Goal: Information Seeking & Learning: Learn about a topic

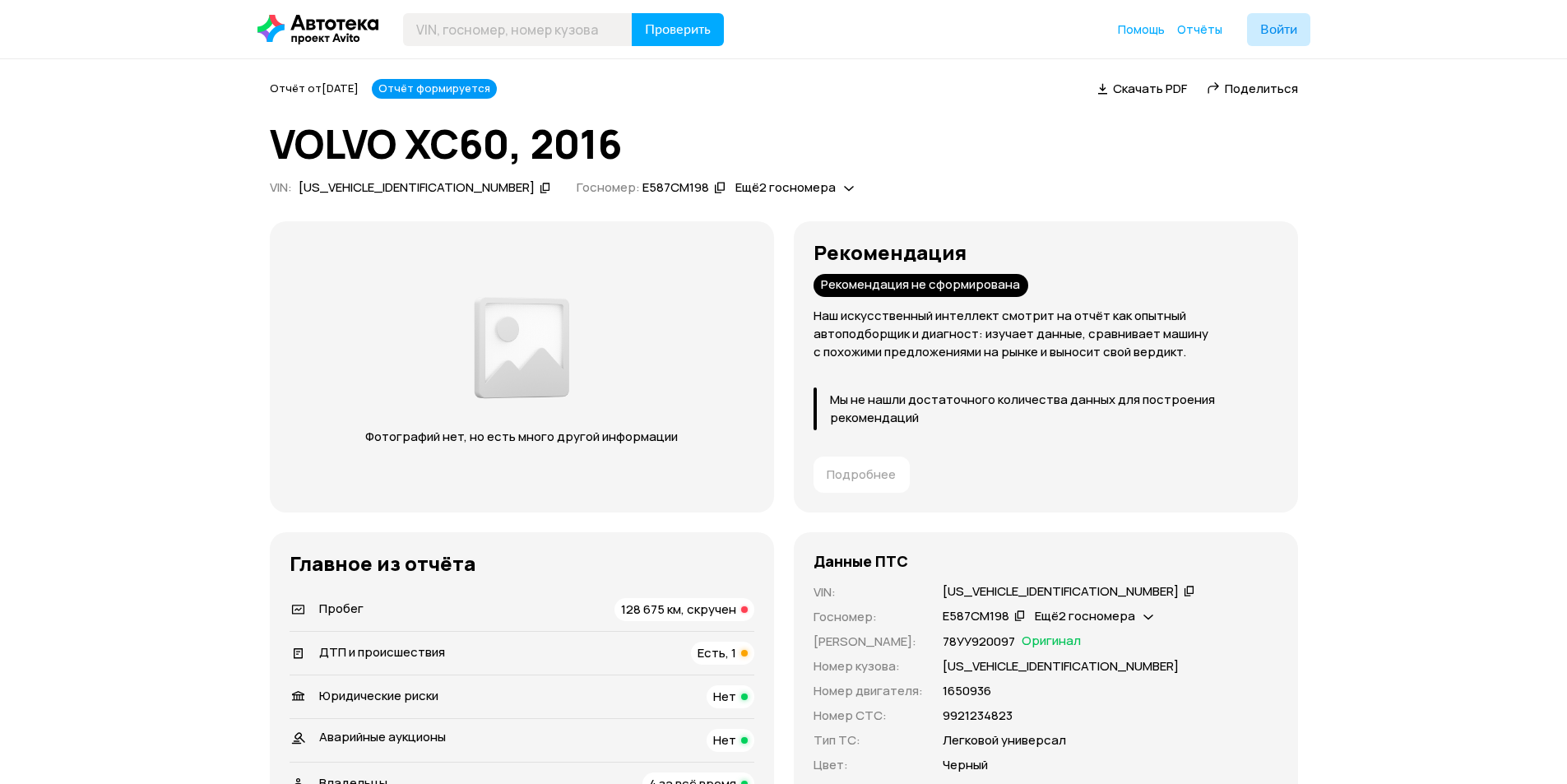
click at [1256, 85] on span "Поделиться" at bounding box center [1262, 87] width 74 height 17
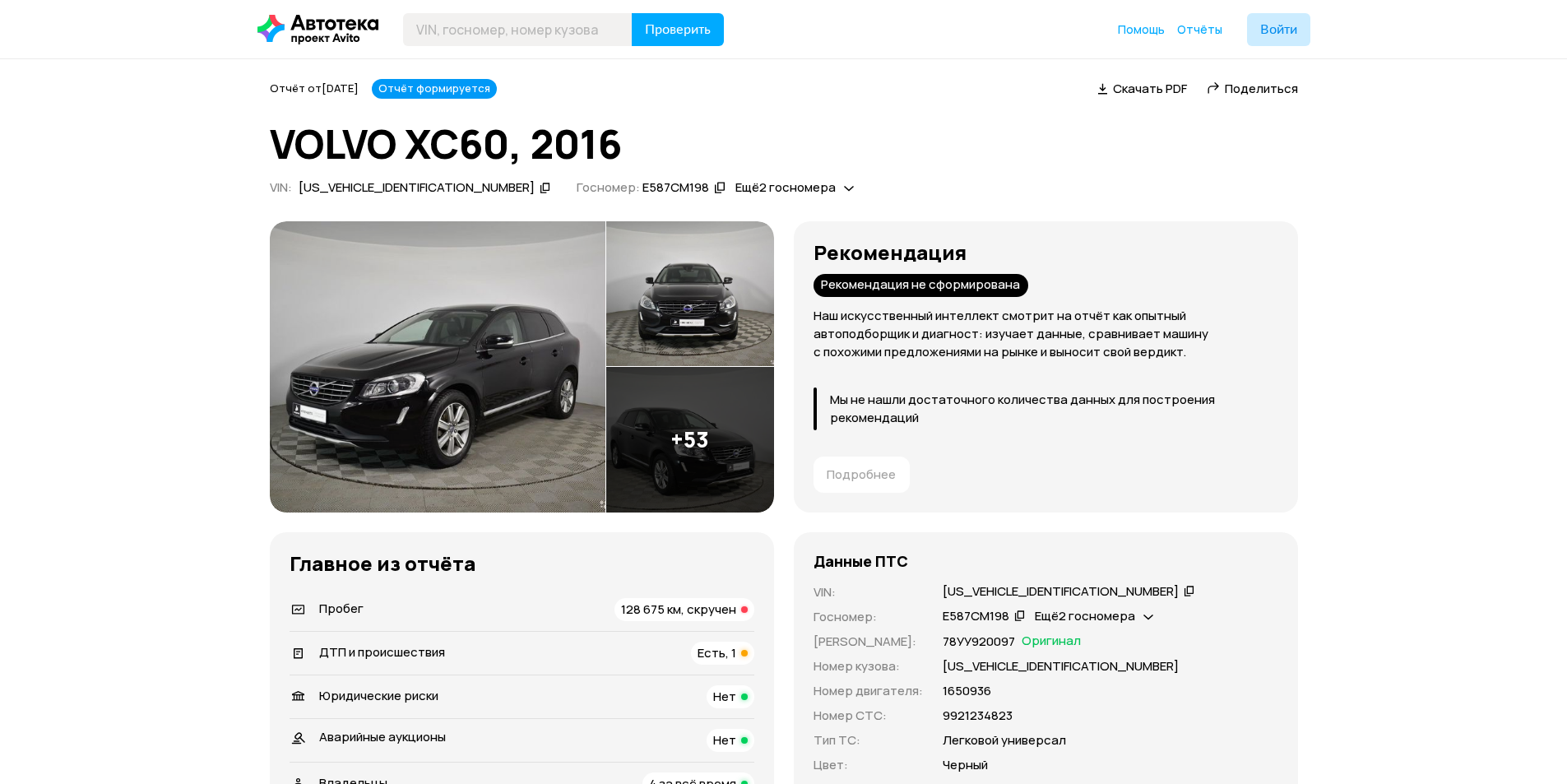
click at [1181, 141] on h1 "VOLVO XC60, 2016" at bounding box center [784, 143] width 1028 height 45
click at [952, 346] on p "Наш искусственный интеллект смотрит на отчёт как опытный автоподборщик и диагно…" at bounding box center [1046, 334] width 465 height 55
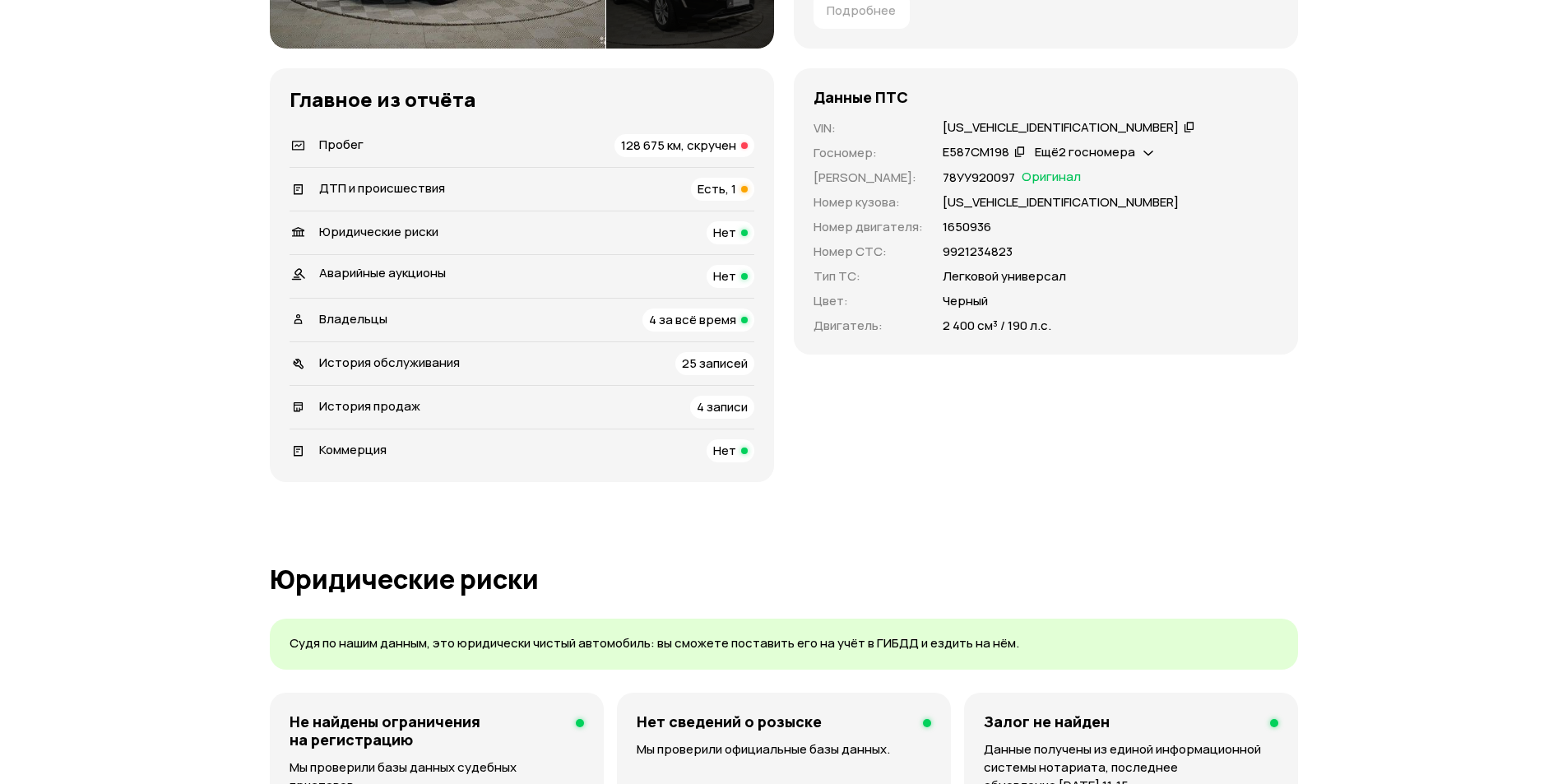
scroll to position [493, 0]
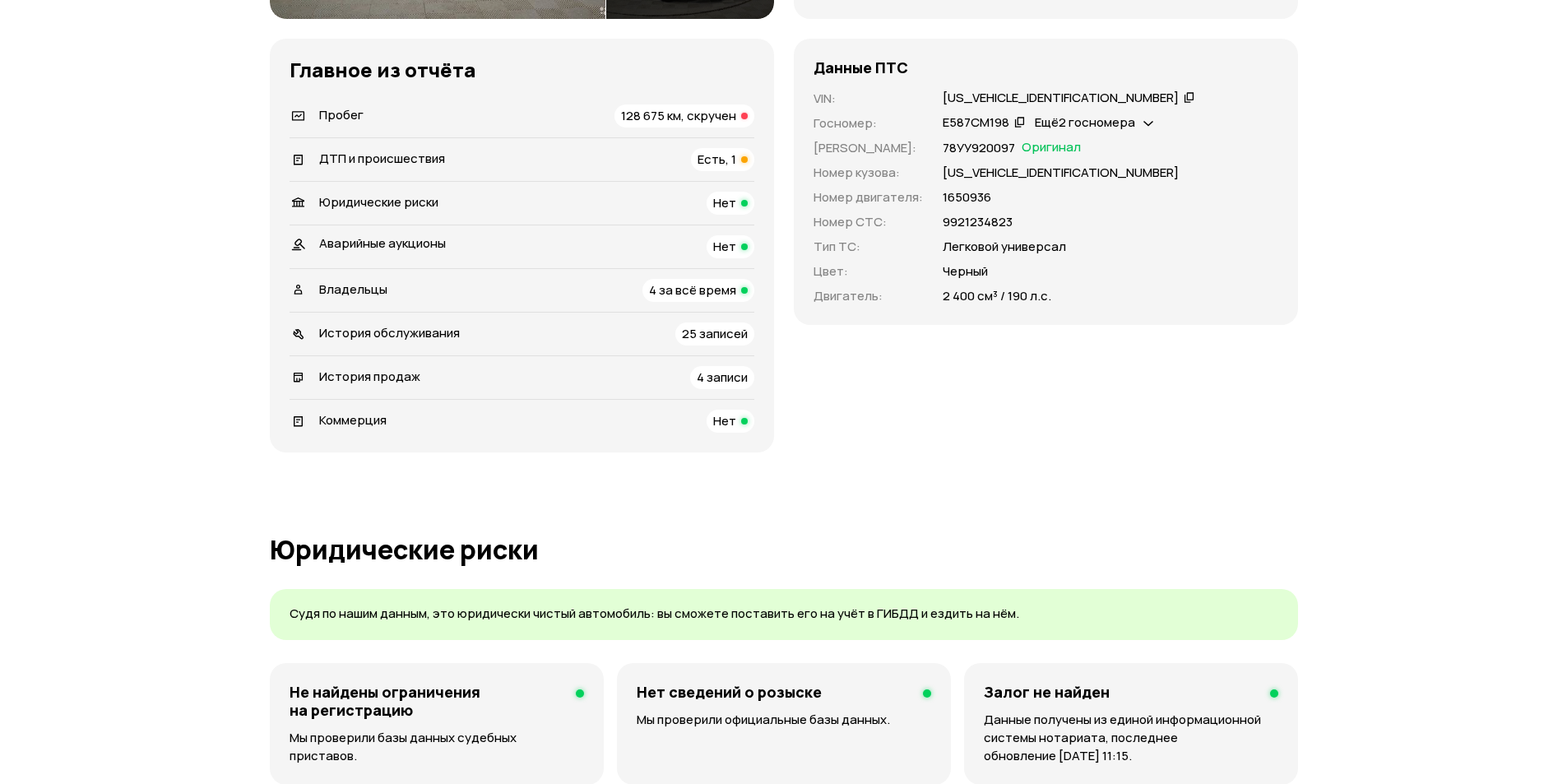
click at [790, 392] on div "Рекомендация Рекомендация не сформирована Наш искусственный интеллект смотрит н…" at bounding box center [784, 89] width 1028 height 724
click at [711, 337] on span "25 записей" at bounding box center [715, 333] width 66 height 17
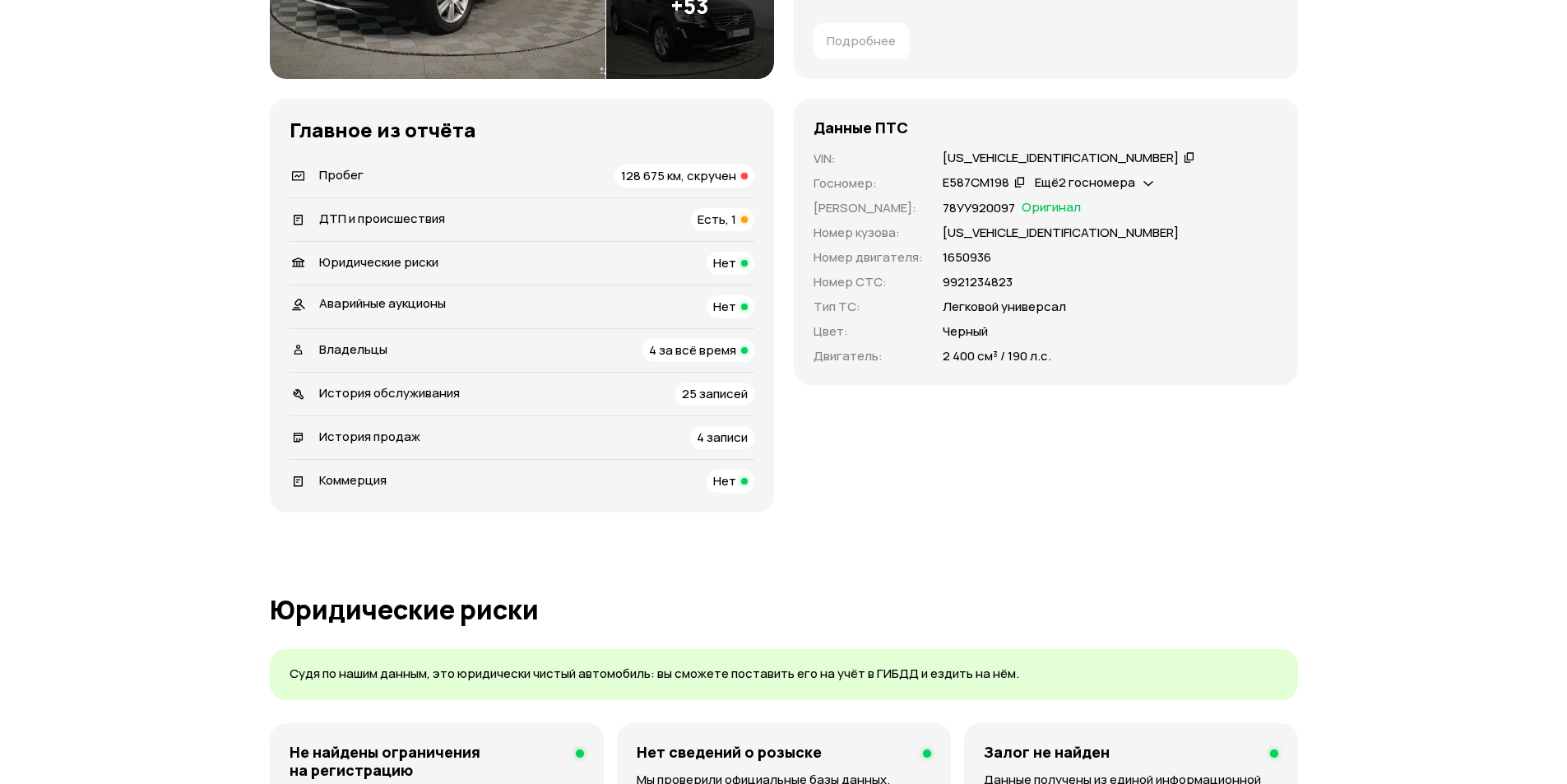
scroll to position [365, 0]
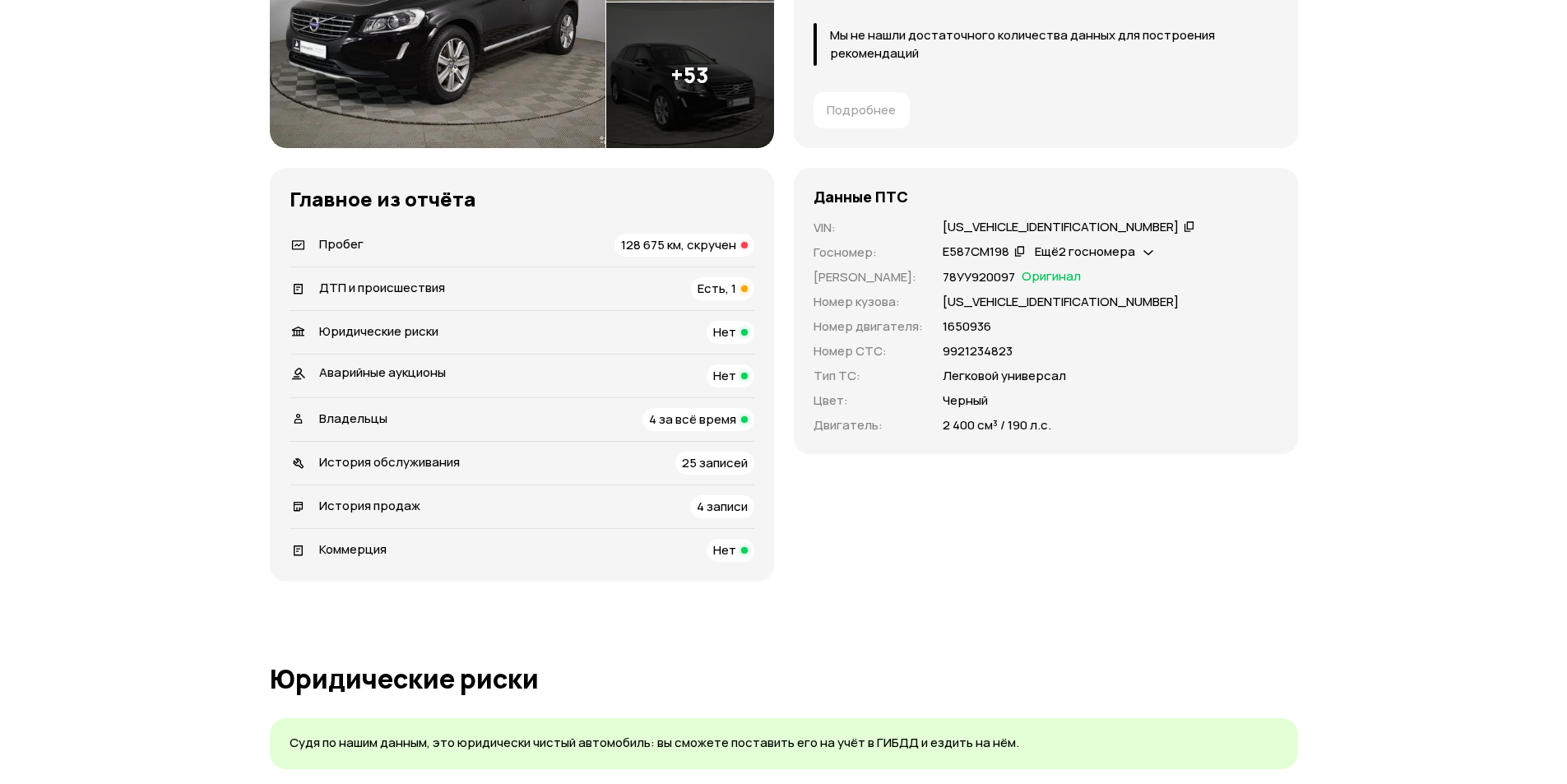
click at [929, 549] on div "Данные ПТС VIN : YV1DZA5C6G2923090   Госномер : Е587СМ198   Ещё 2 госномера   Н…" at bounding box center [1046, 375] width 504 height 413
click at [711, 281] on span "Есть, 1" at bounding box center [717, 287] width 39 height 17
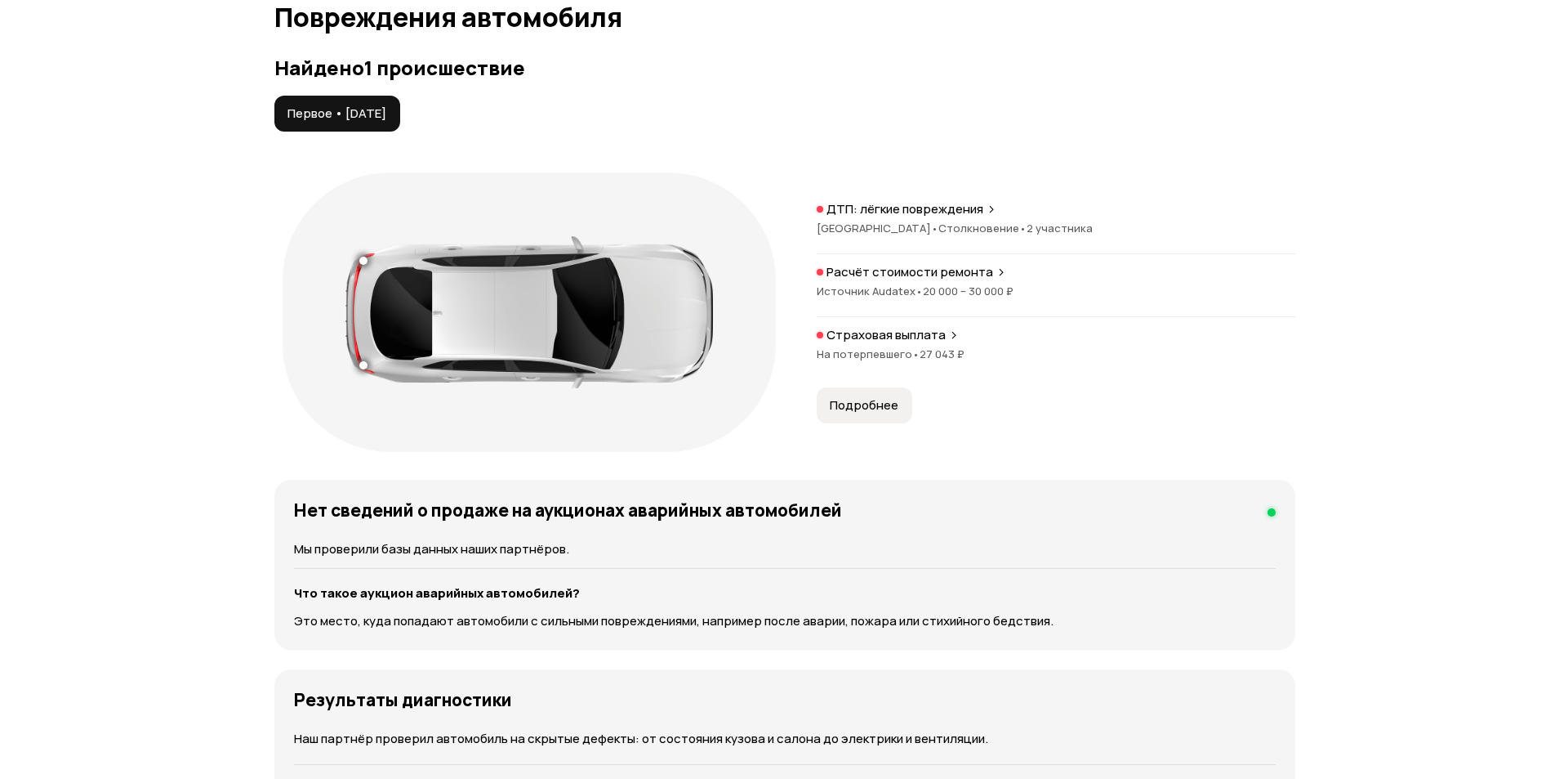
scroll to position [1664, 0]
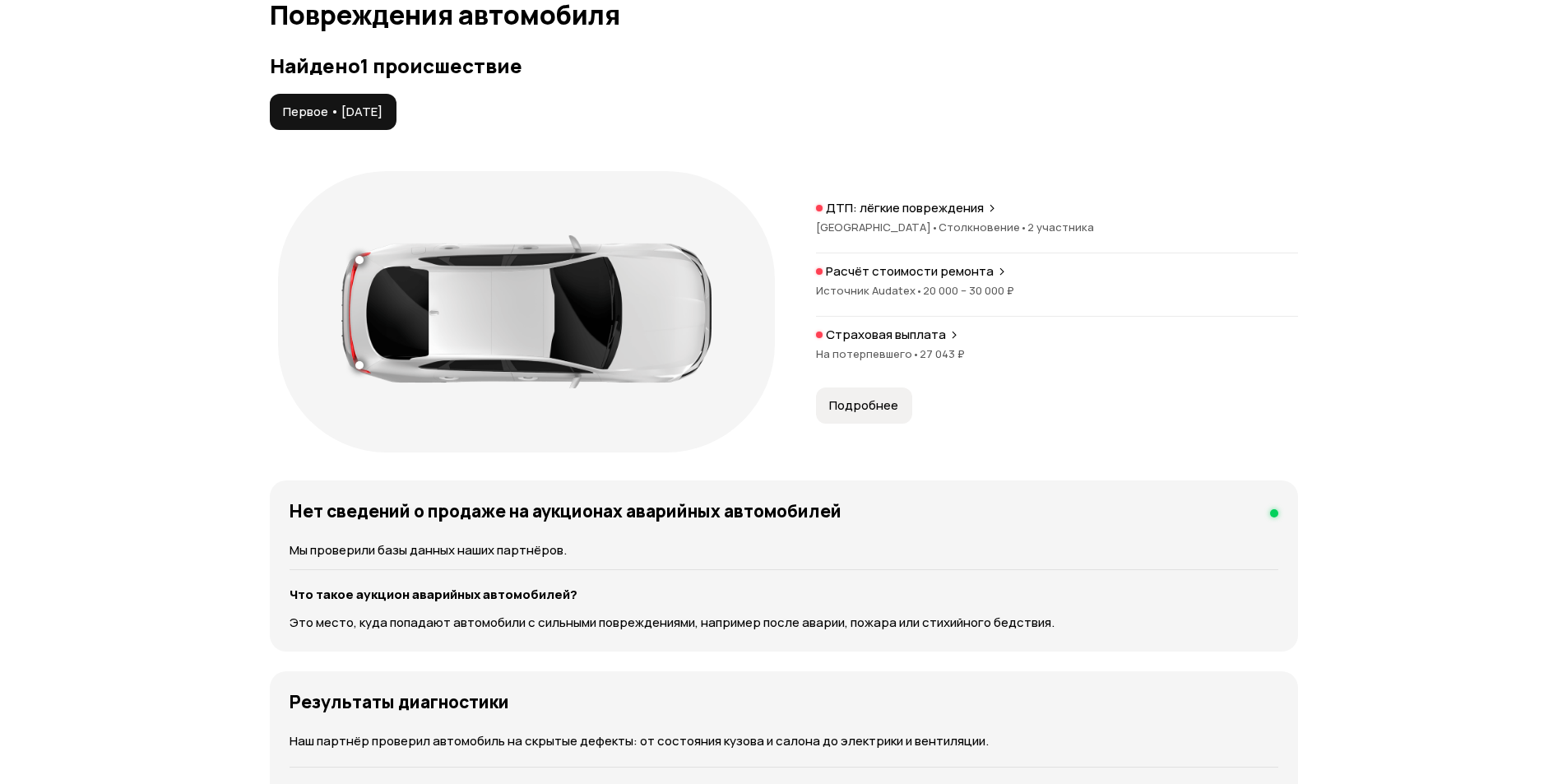
click at [903, 212] on p "ДТП: лёгкие повреждения" at bounding box center [905, 208] width 158 height 17
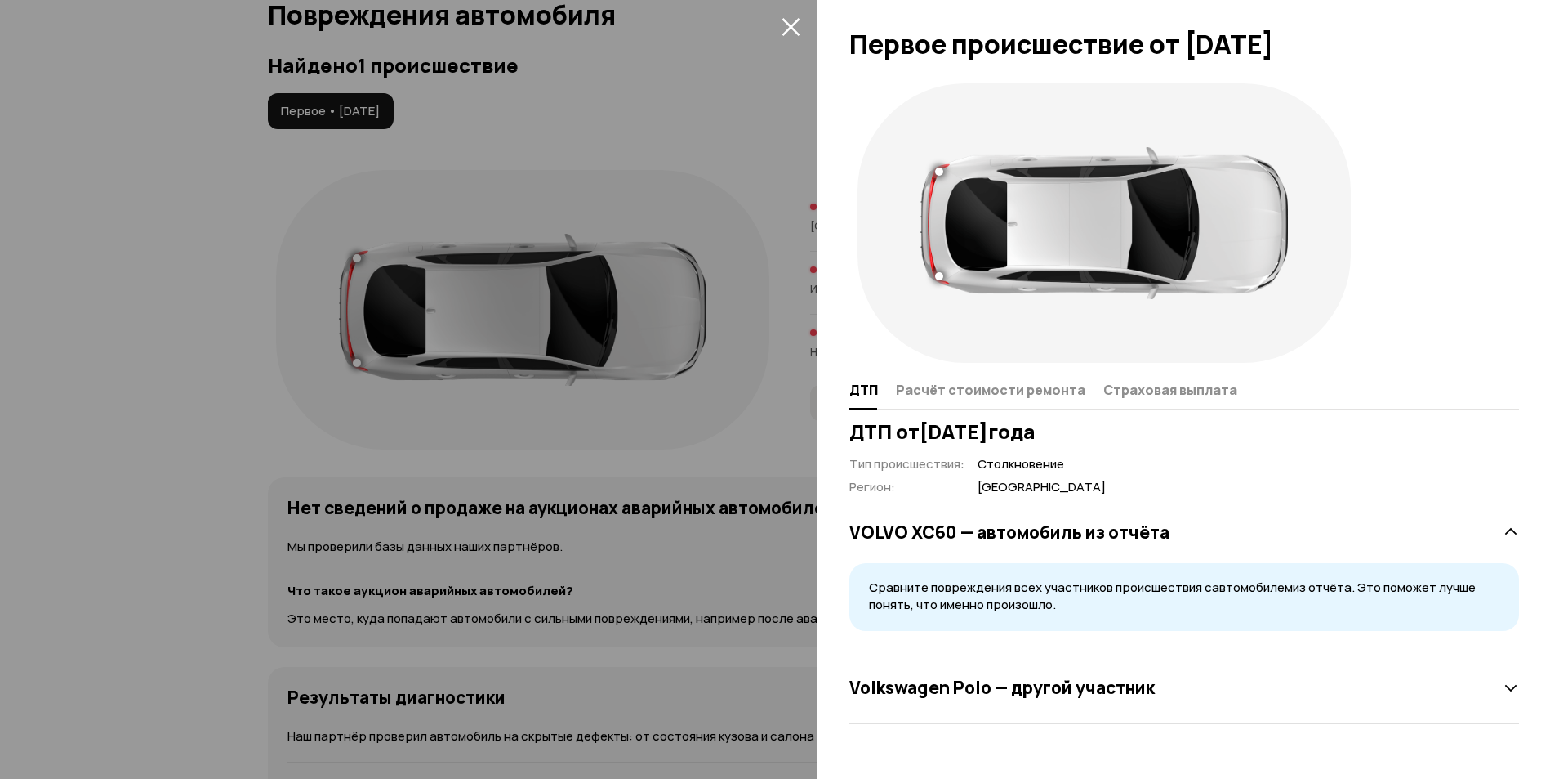
click at [1015, 697] on h3 "Volkswagen Polo — другой участник" at bounding box center [1002, 687] width 305 height 22
click at [969, 387] on span "Расчёт стоимости ремонта" at bounding box center [991, 389] width 189 height 17
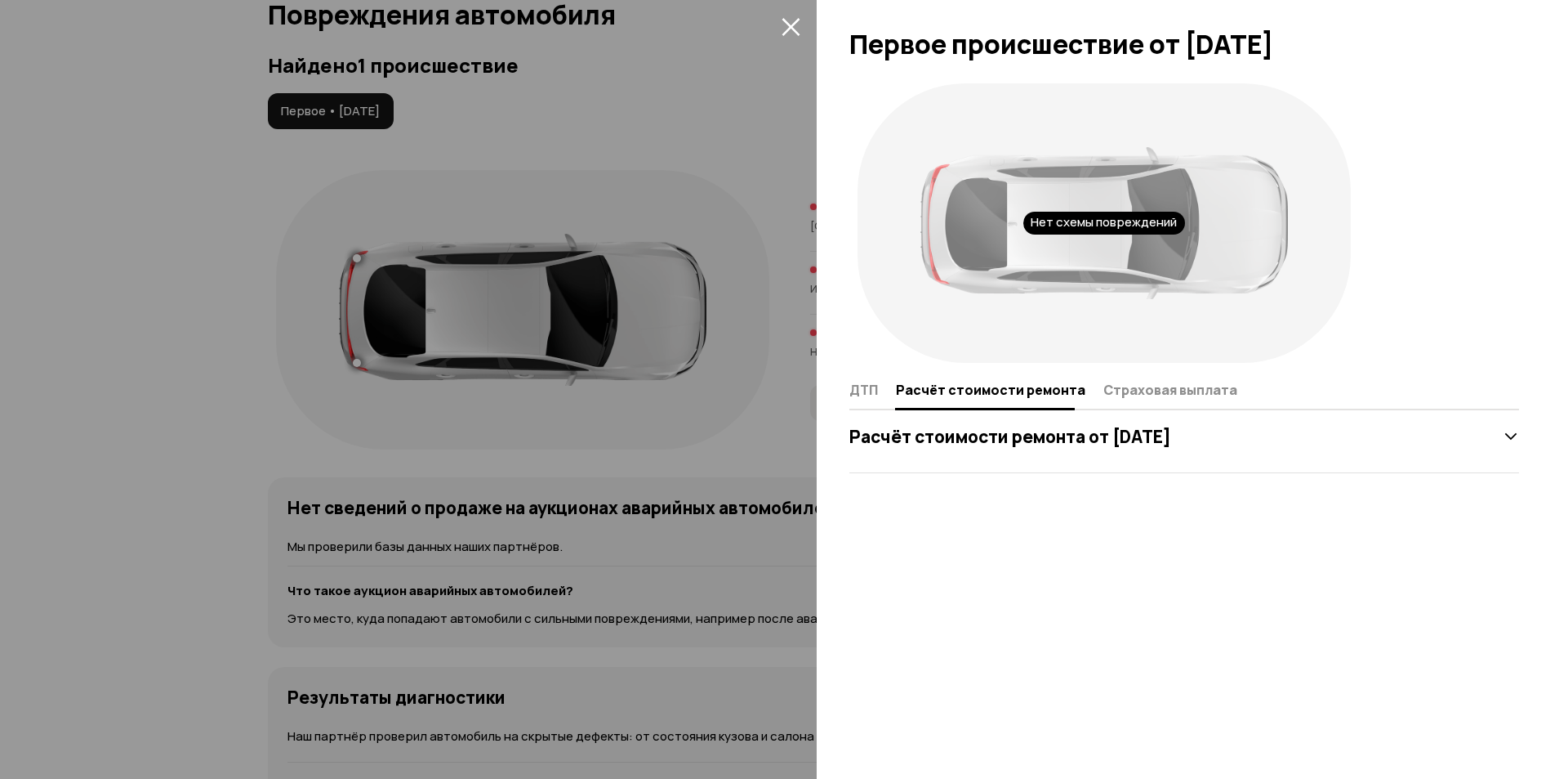
click at [1108, 450] on div "Расчёт стоимости ремонта от 17 июня 2016 года" at bounding box center [1184, 435] width 670 height 33
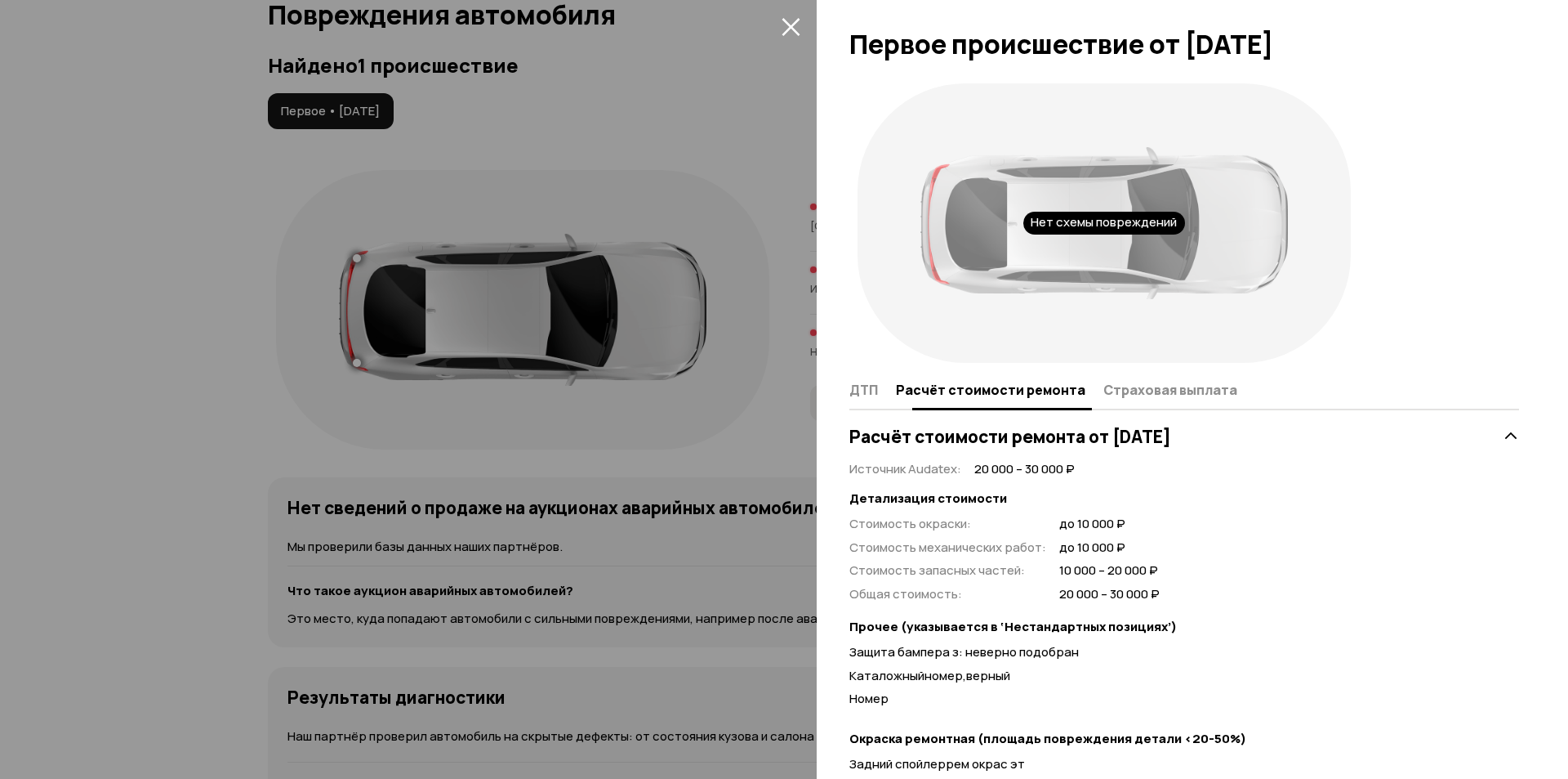
click at [1137, 367] on div "Нет схемы повреждений" at bounding box center [1104, 223] width 509 height 296
click at [1141, 393] on span "Страховая выплата" at bounding box center [1170, 389] width 134 height 17
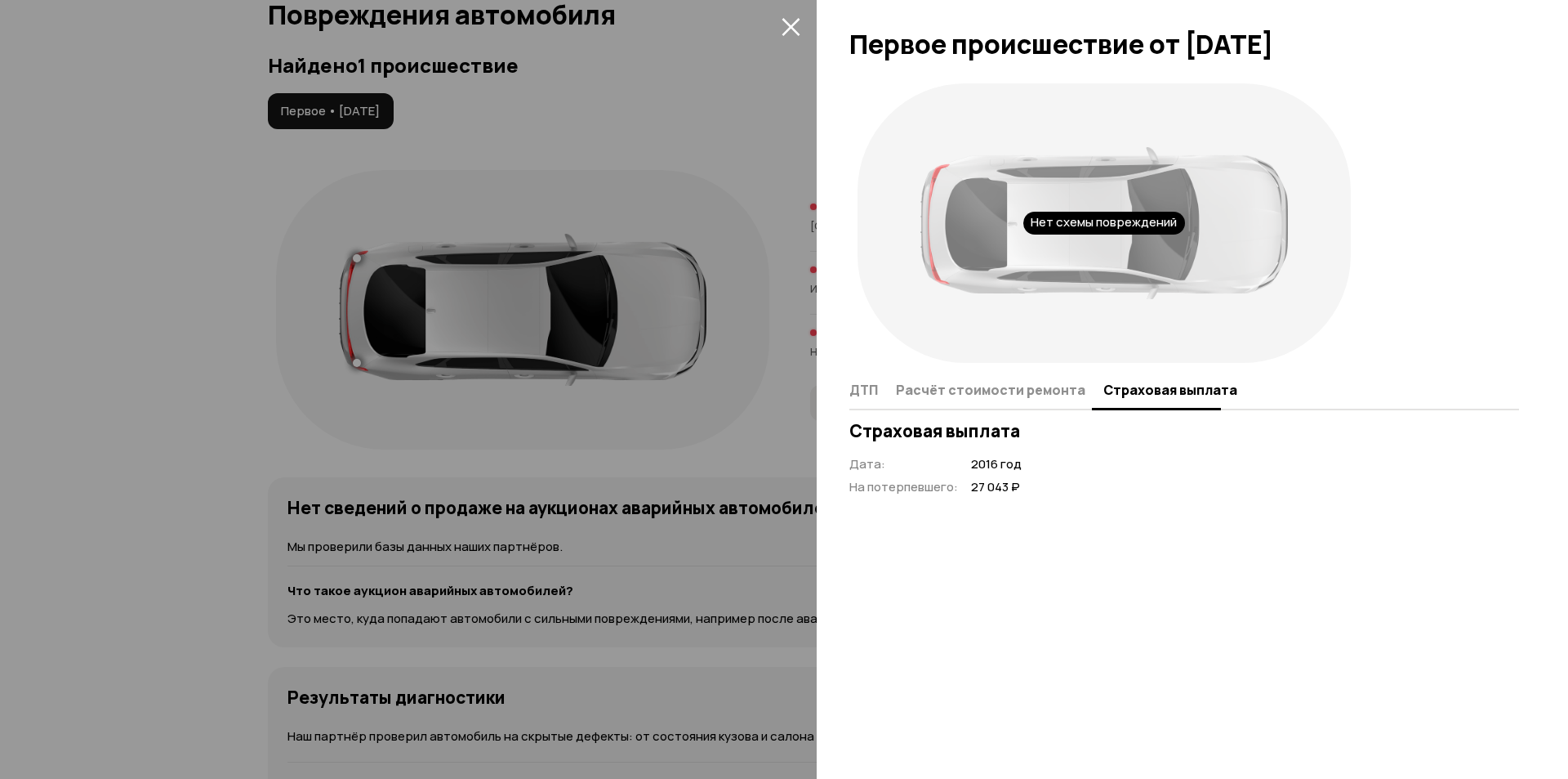
click at [800, 34] on button "закрыть" at bounding box center [790, 26] width 26 height 26
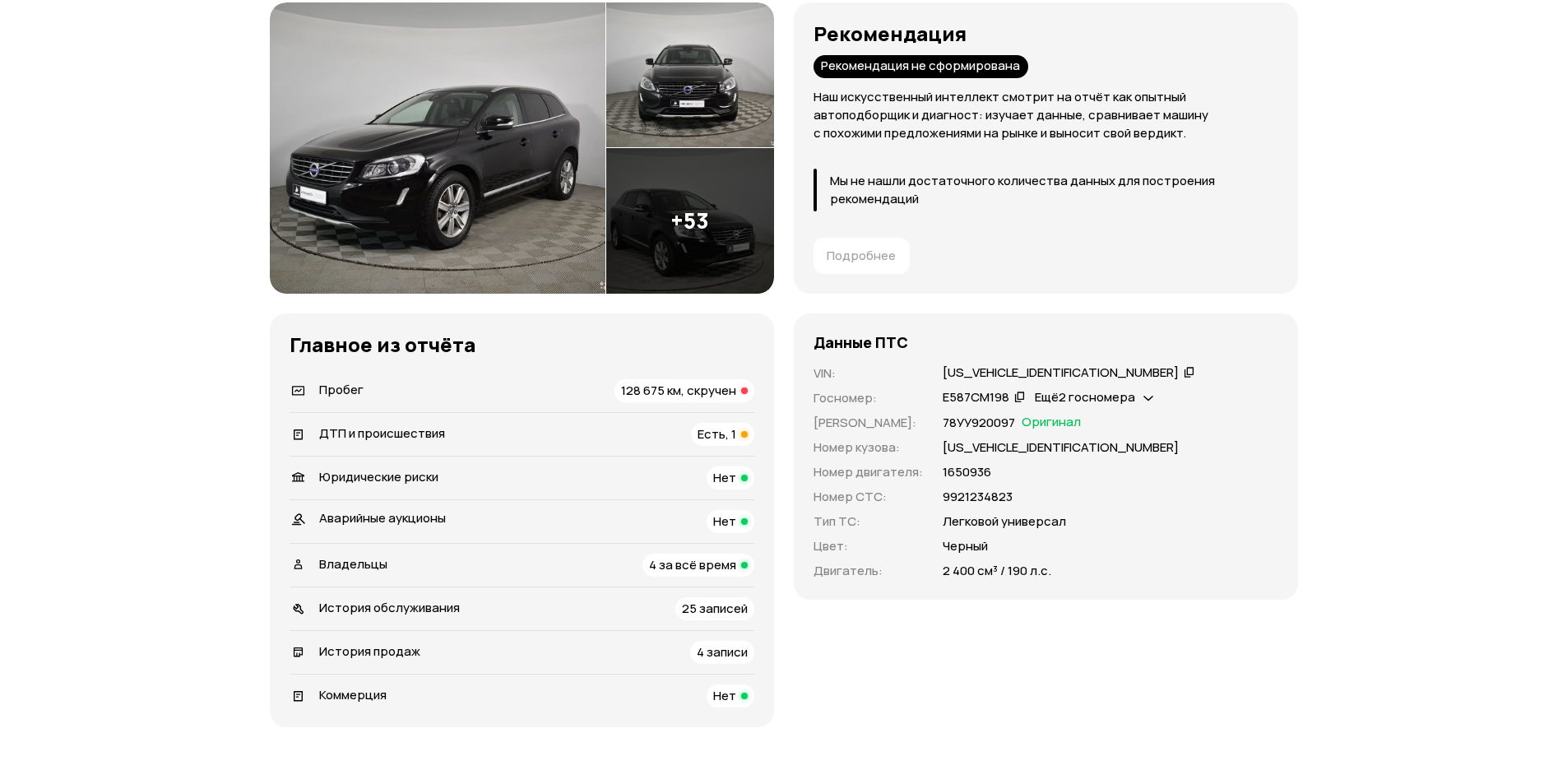
scroll to position [276, 0]
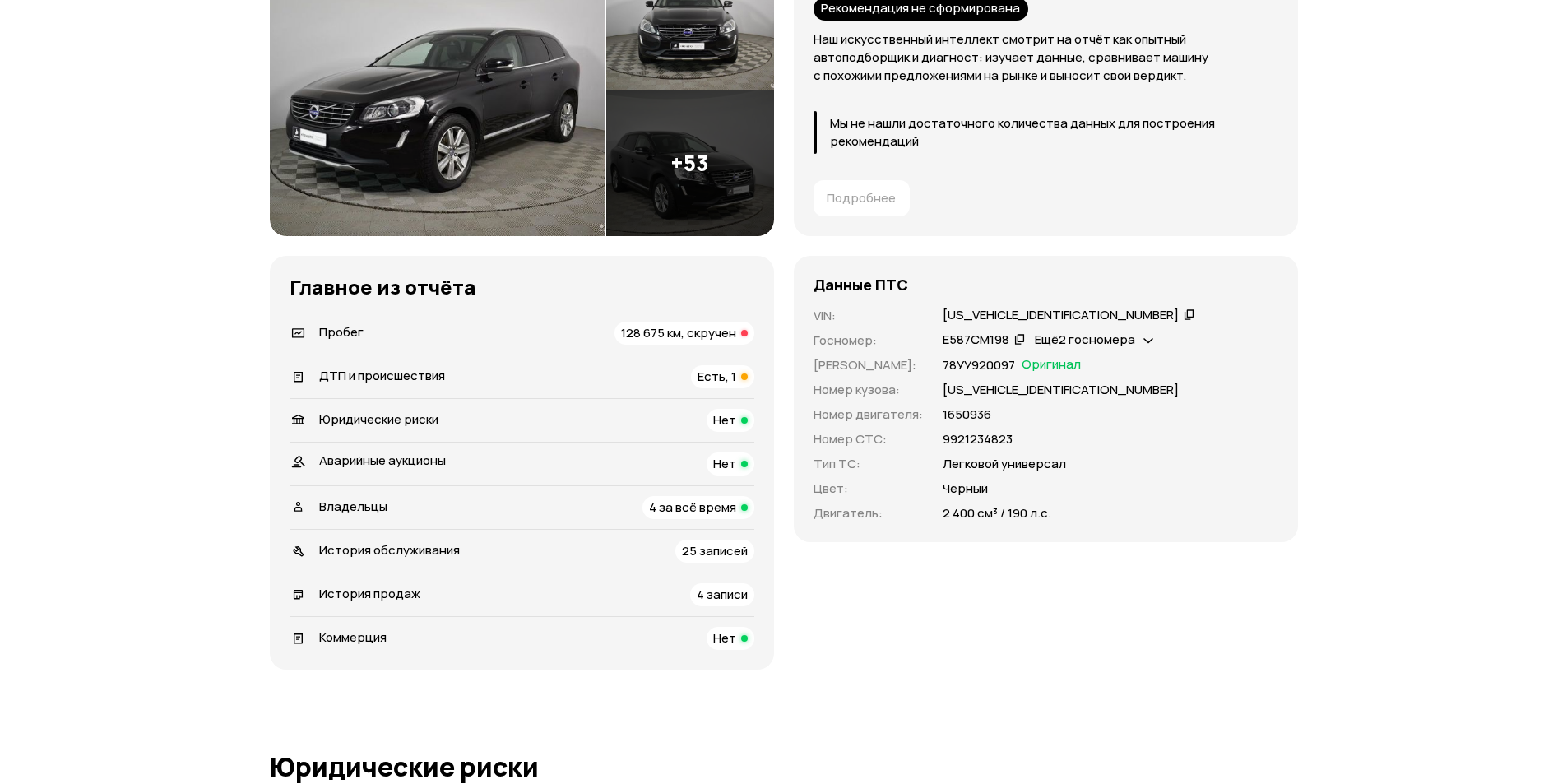
click at [890, 593] on div "Данные ПТС VIN : YV1DZA5C6G2923090   Госномер : Е587СМ198   Ещё 2 госномера   Н…" at bounding box center [1046, 462] width 504 height 413
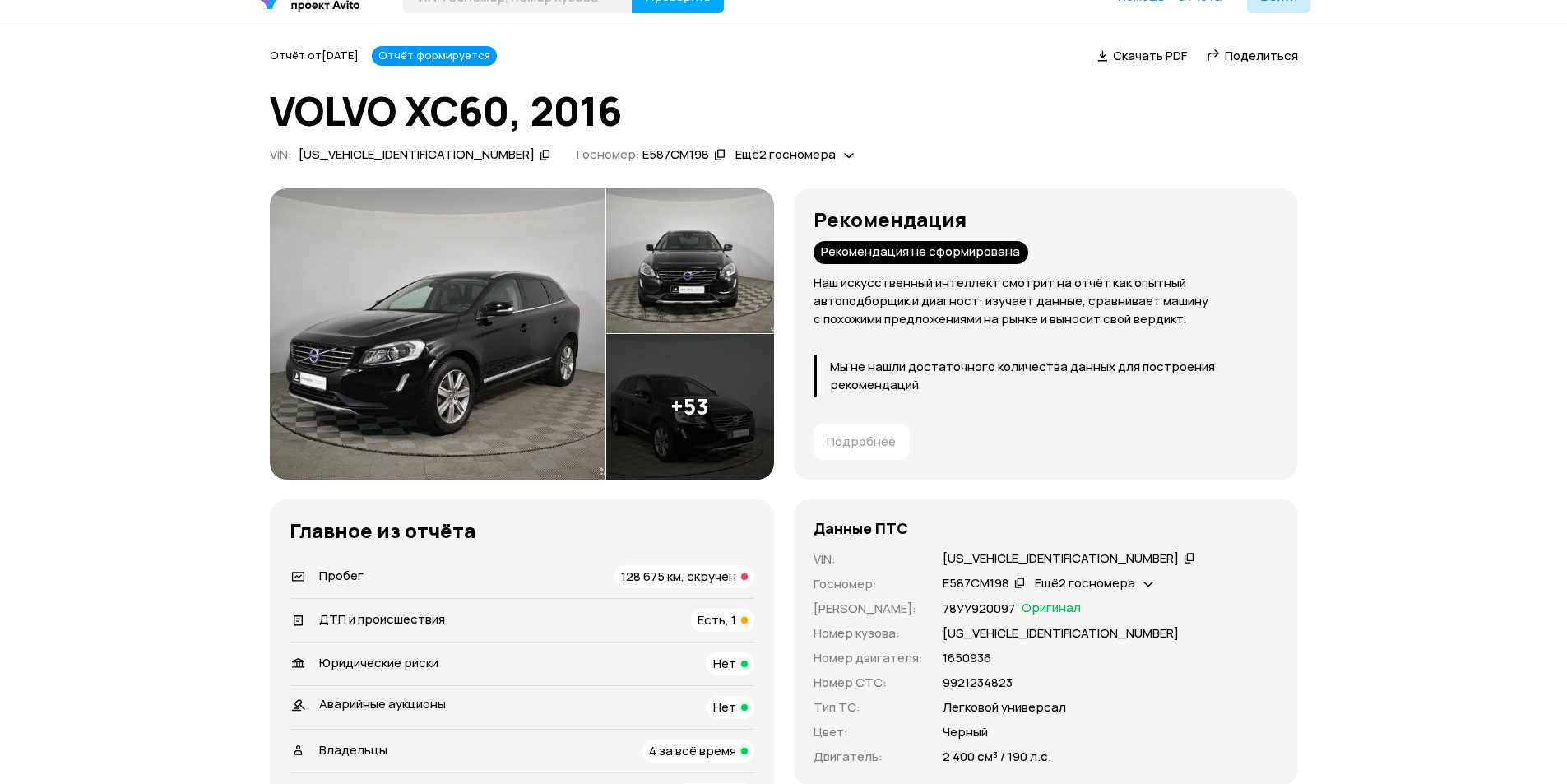
scroll to position [30, 0]
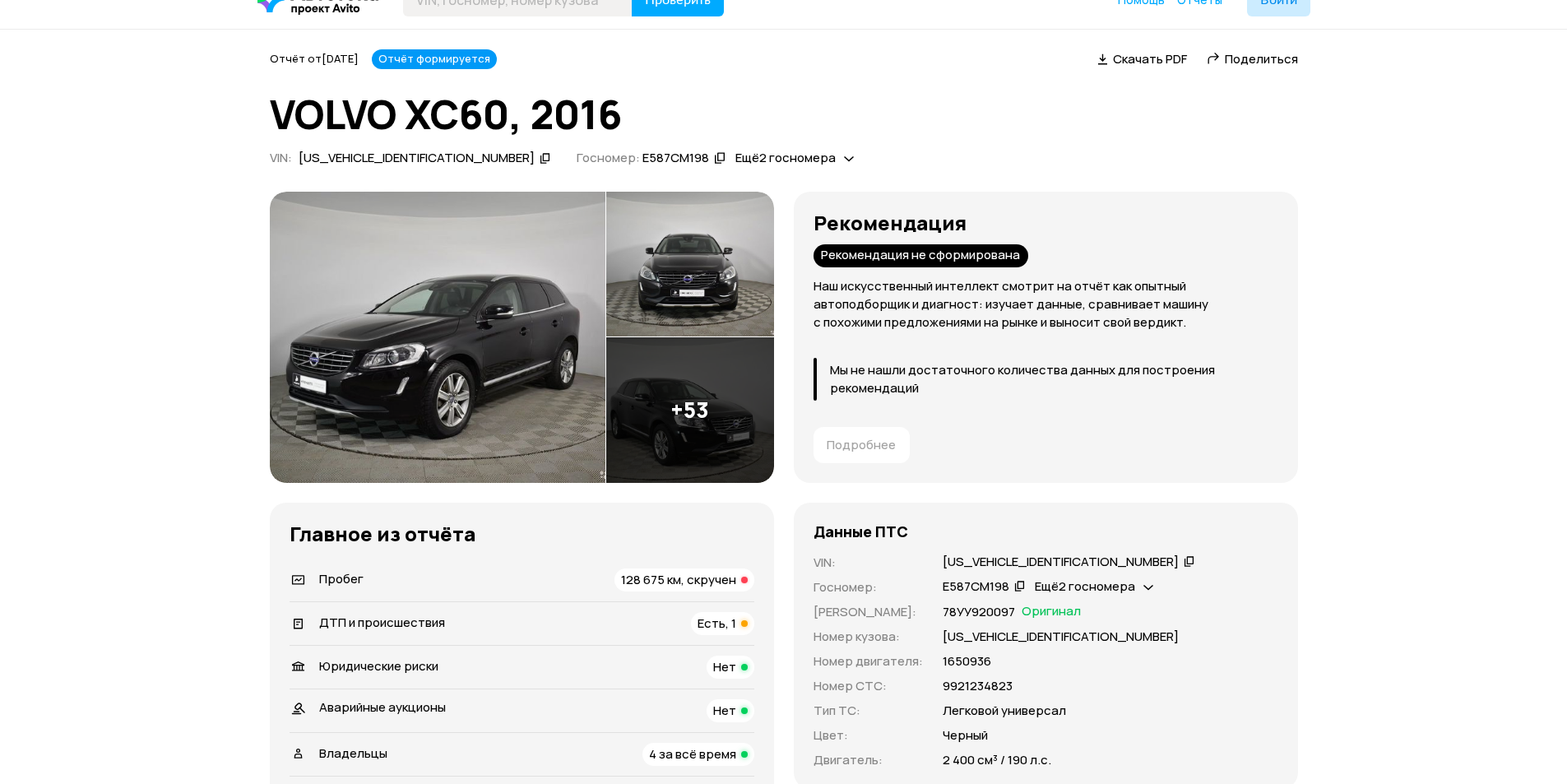
click at [1055, 578] on span "Ещё 2 госномера" at bounding box center [1085, 585] width 100 height 17
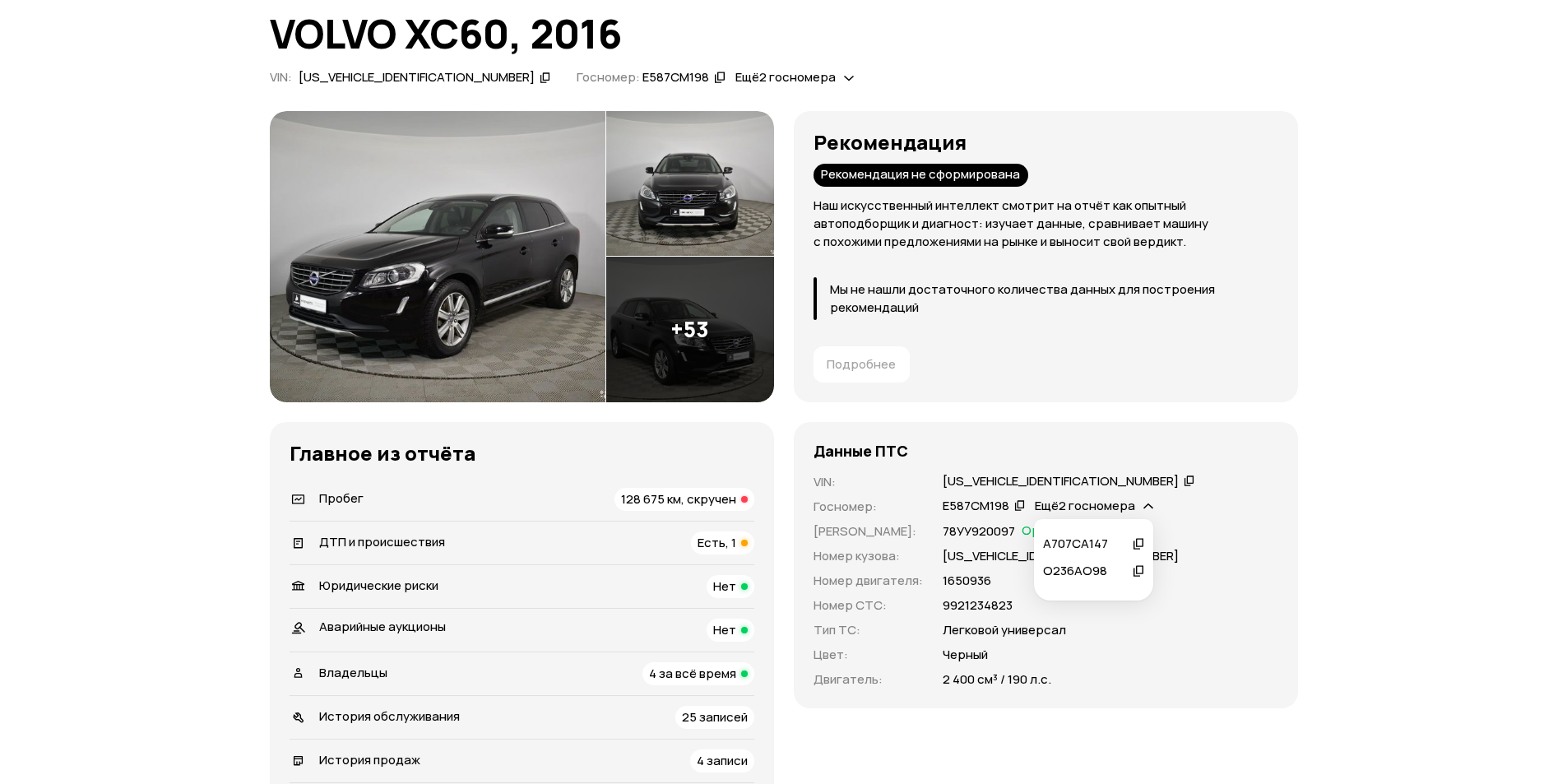
scroll to position [194, 0]
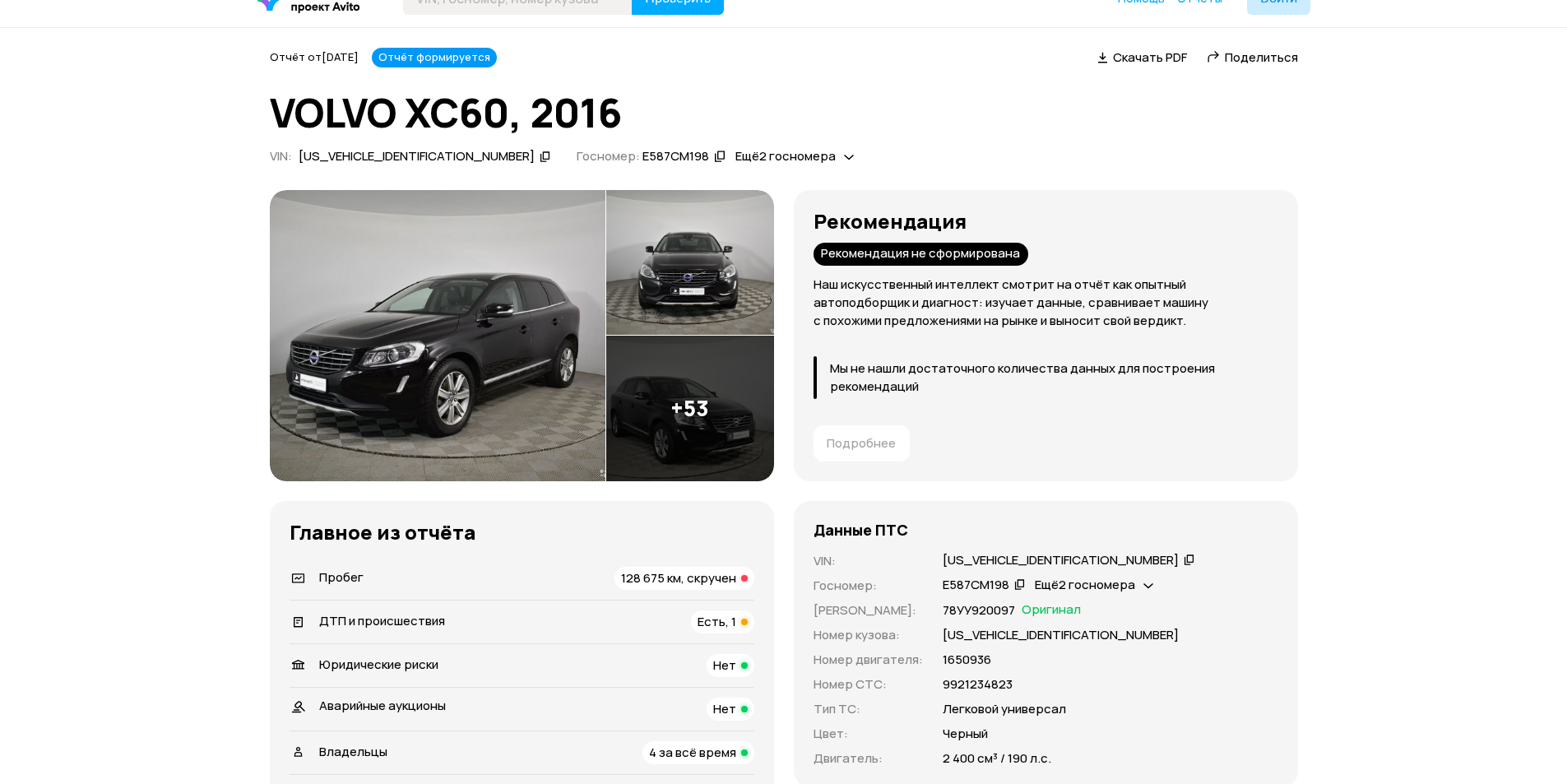
scroll to position [30, 0]
